Goal: Find specific page/section: Find specific page/section

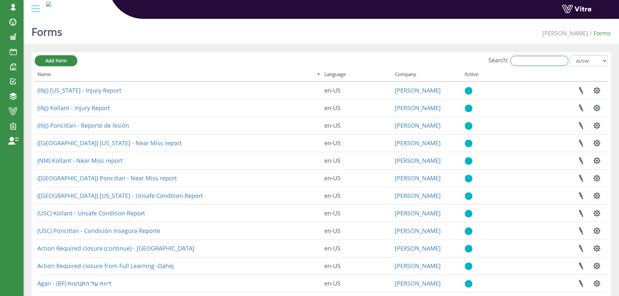
click at [521, 62] on input "Search:" at bounding box center [539, 61] width 58 height 10
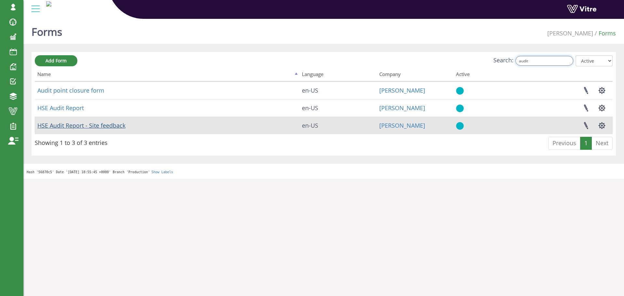
type input "audit"
click at [109, 126] on link "HSE Audit Report - Site feedback" at bounding box center [81, 125] width 88 height 8
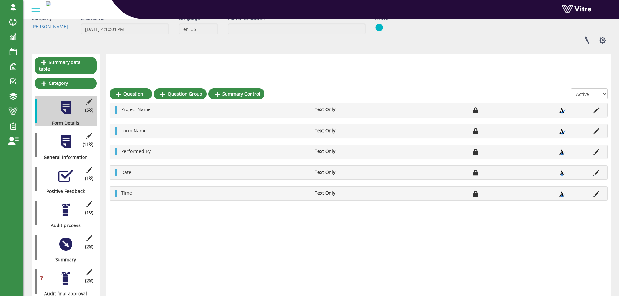
scroll to position [95, 0]
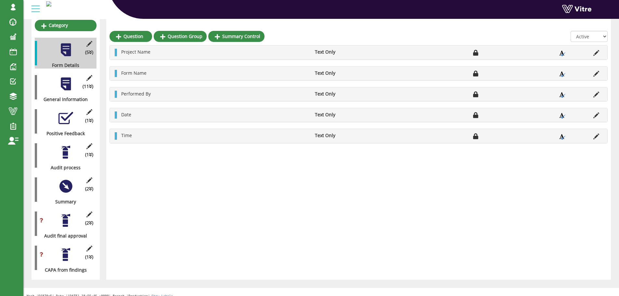
click at [67, 249] on div at bounding box center [65, 254] width 15 height 15
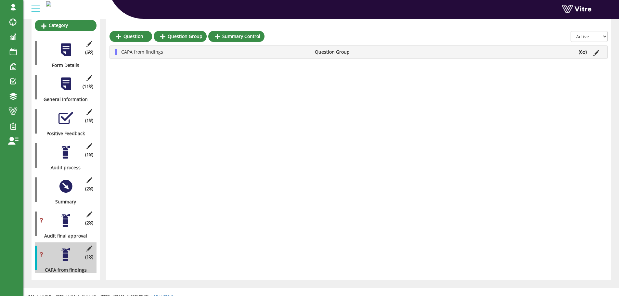
click at [255, 53] on li "CAPA from findings" at bounding box center [215, 52] width 194 height 6
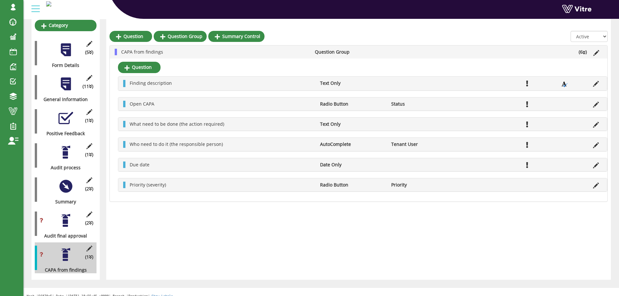
click at [255, 53] on li "CAPA from findings" at bounding box center [215, 52] width 194 height 6
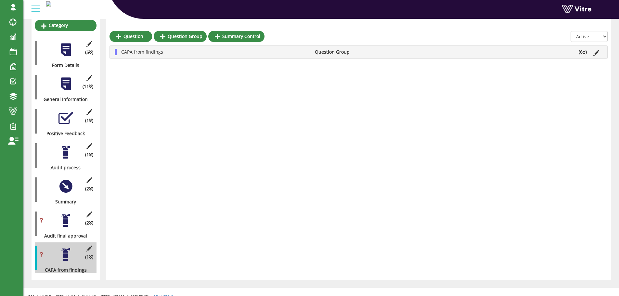
click at [80, 277] on div "Form HSE Audit Report - Site feedback [PERSON_NAME] Forms Form Company [PERSON_…" at bounding box center [320, 112] width 595 height 381
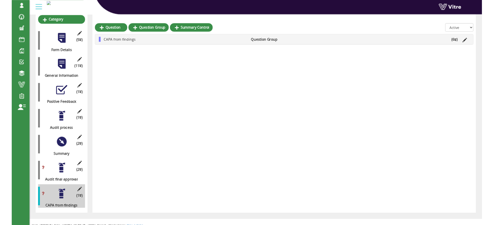
scroll to position [94, 0]
